Goal: Navigation & Orientation: Find specific page/section

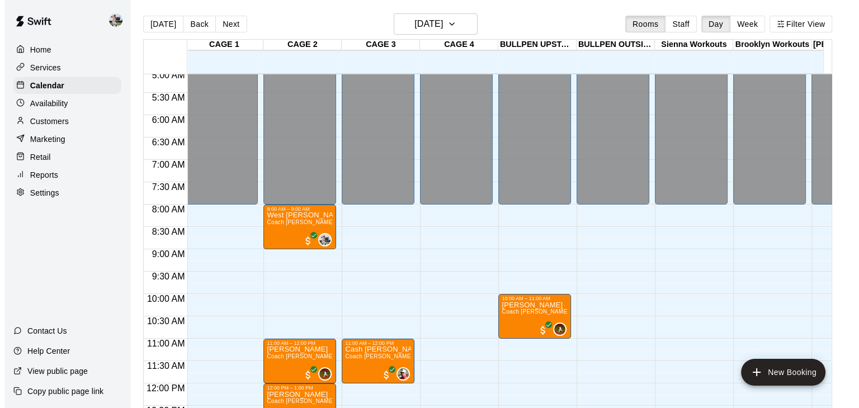
scroll to position [227, 2]
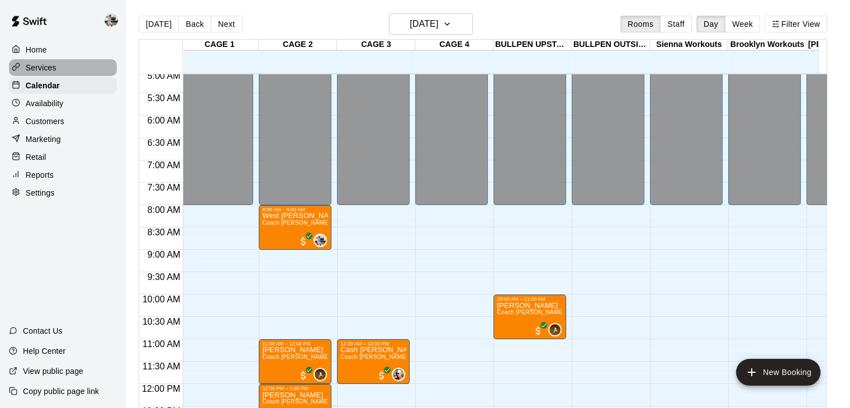
click at [49, 73] on p "Services" at bounding box center [41, 67] width 31 height 11
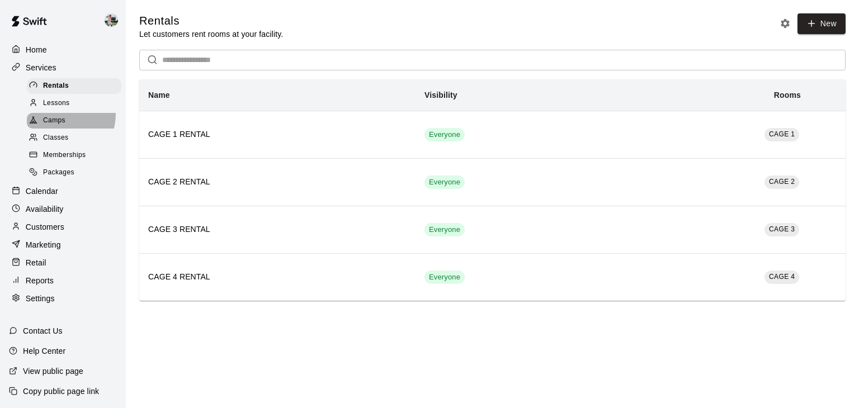
click at [62, 118] on div "Camps" at bounding box center [74, 121] width 94 height 16
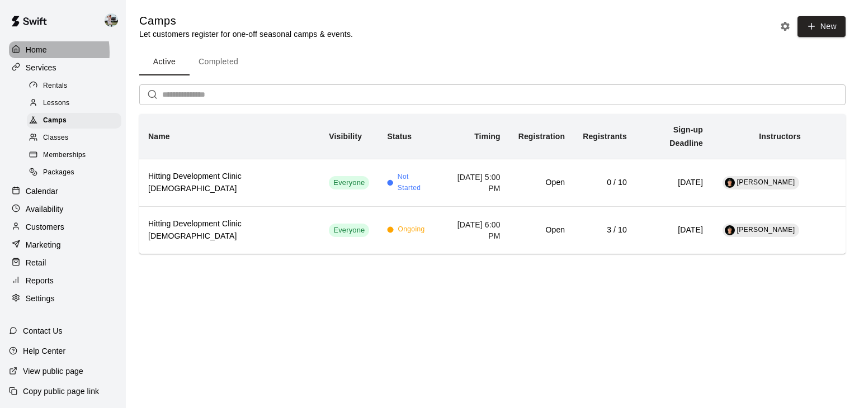
click at [31, 52] on p "Home" at bounding box center [36, 49] width 21 height 11
